Goal: Task Accomplishment & Management: Use online tool/utility

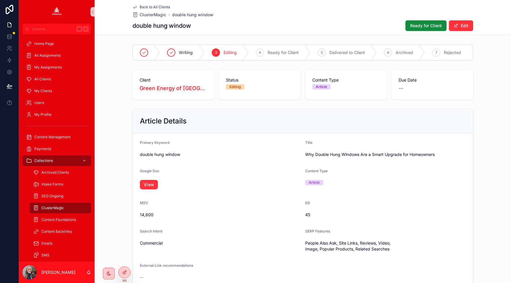
scroll to position [320, 0]
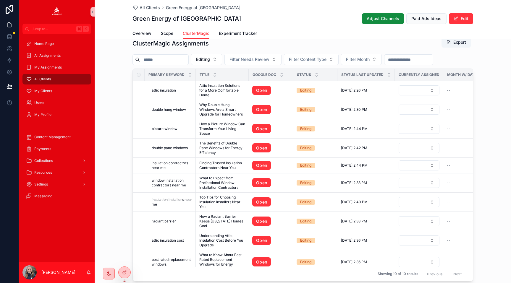
scroll to position [235, 0]
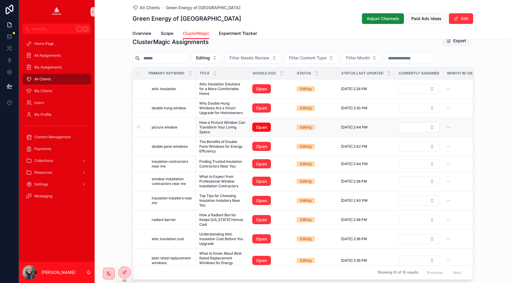
click at [258, 128] on link "Open" at bounding box center [261, 127] width 19 height 9
click at [258, 145] on link "Open" at bounding box center [261, 146] width 19 height 9
click at [259, 167] on link "Open" at bounding box center [261, 163] width 19 height 9
click at [260, 182] on link "Open" at bounding box center [261, 181] width 19 height 9
click at [257, 200] on link "Open" at bounding box center [261, 200] width 19 height 9
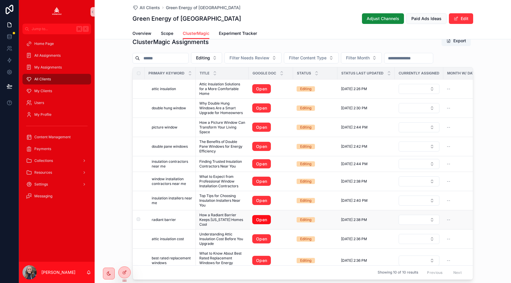
click at [259, 217] on link "Open" at bounding box center [261, 219] width 19 height 9
click at [258, 235] on link "Open" at bounding box center [261, 239] width 19 height 9
click at [257, 257] on link "Open" at bounding box center [261, 260] width 19 height 9
